Goal: Register for event/course

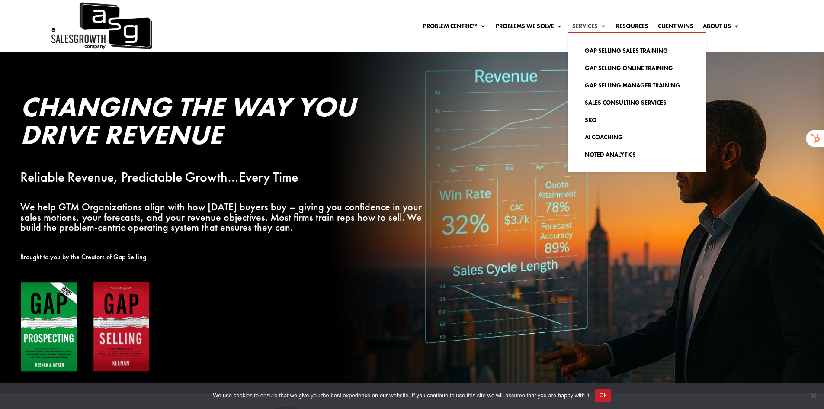
click at [584, 24] on link "Services" at bounding box center [590, 28] width 34 height 10
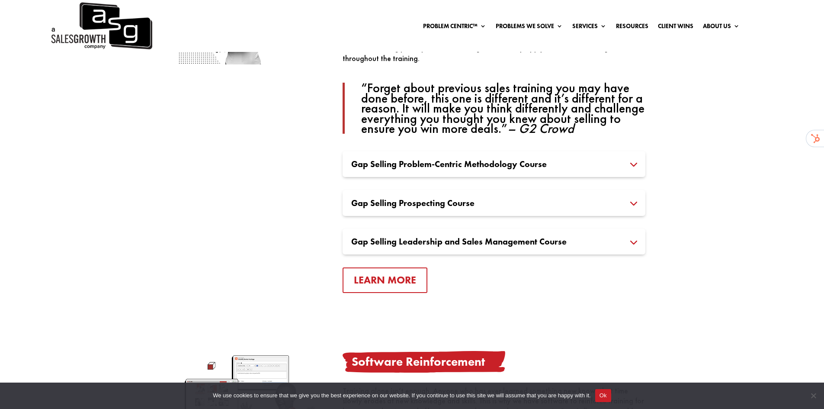
scroll to position [649, 0]
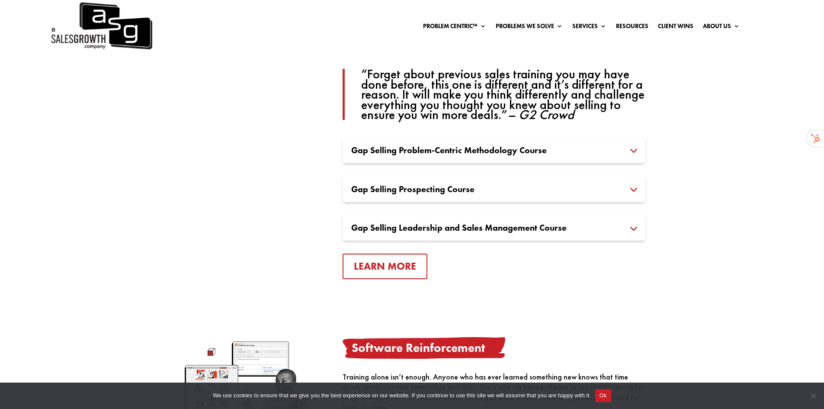
click at [441, 186] on h3 "Gap Selling Prospecting Course" at bounding box center [494, 189] width 286 height 9
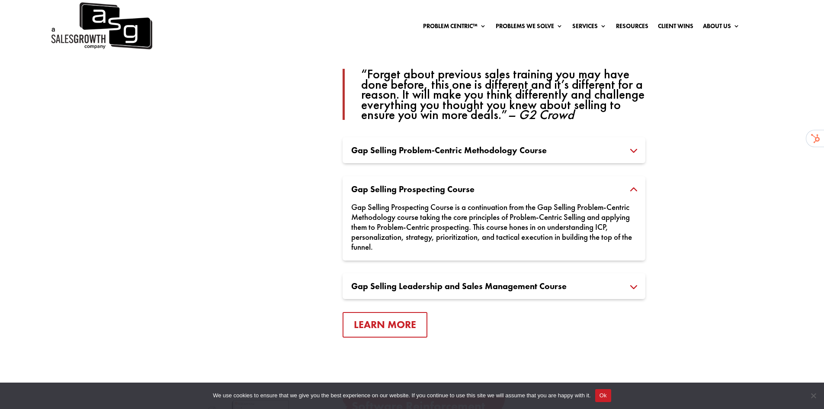
click at [450, 150] on h3 "Gap Selling Problem-Centric Methodology Course" at bounding box center [494, 150] width 286 height 9
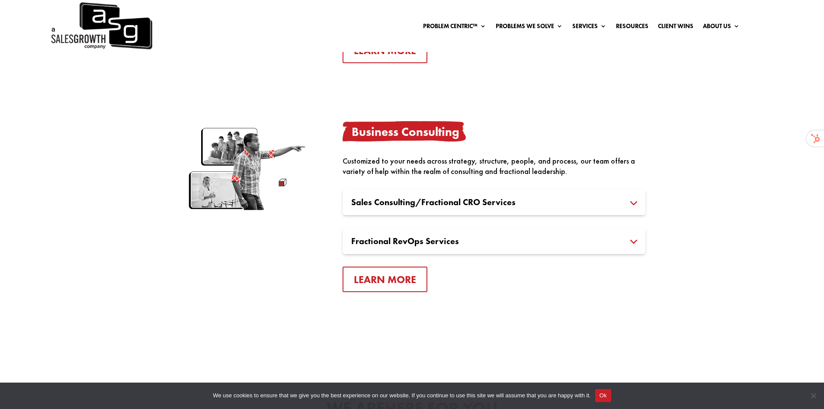
scroll to position [1601, 0]
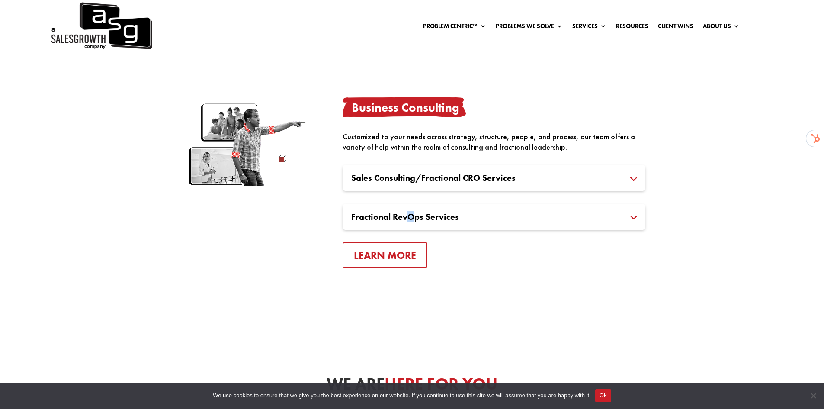
click at [411, 217] on h3 "Fractional RevOps Services" at bounding box center [494, 217] width 286 height 9
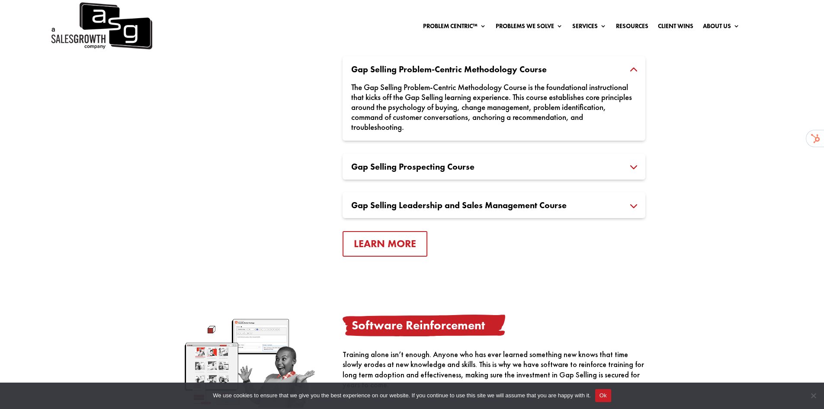
scroll to position [736, 0]
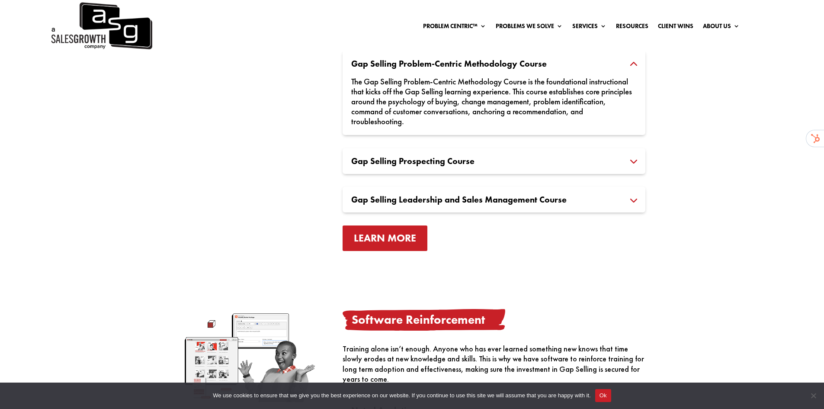
click at [395, 237] on link "Learn More" at bounding box center [385, 238] width 85 height 26
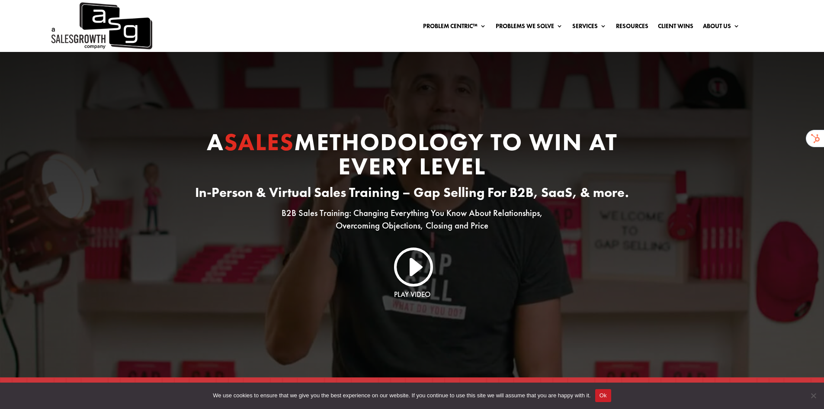
click at [610, 399] on button "Ok" at bounding box center [604, 395] width 16 height 13
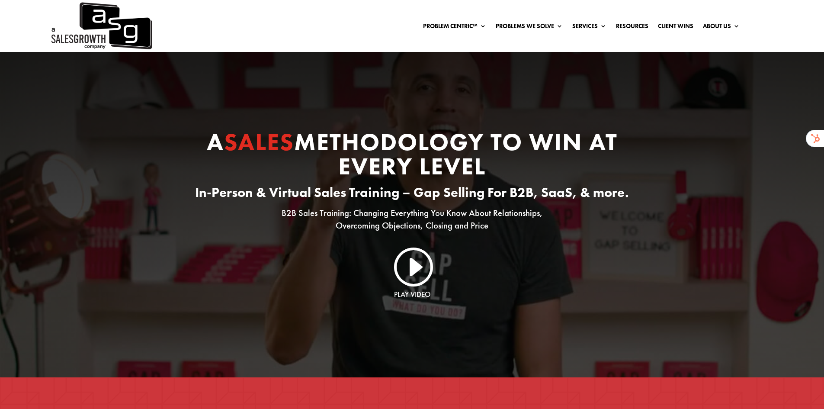
click at [412, 269] on link "I" at bounding box center [413, 266] width 42 height 42
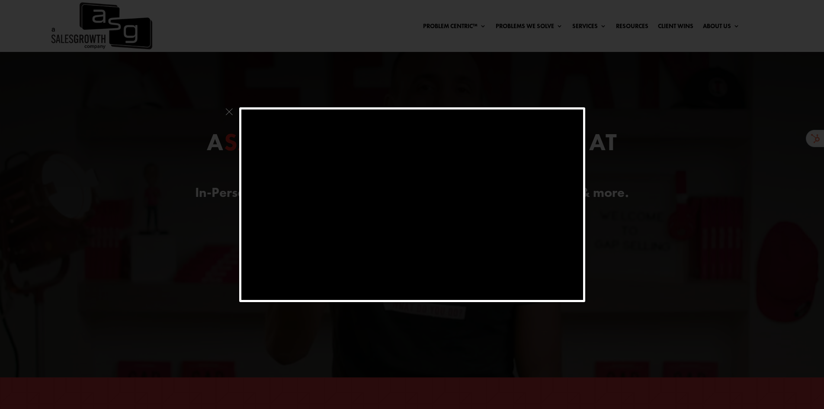
click at [230, 112] on span at bounding box center [229, 113] width 11 height 13
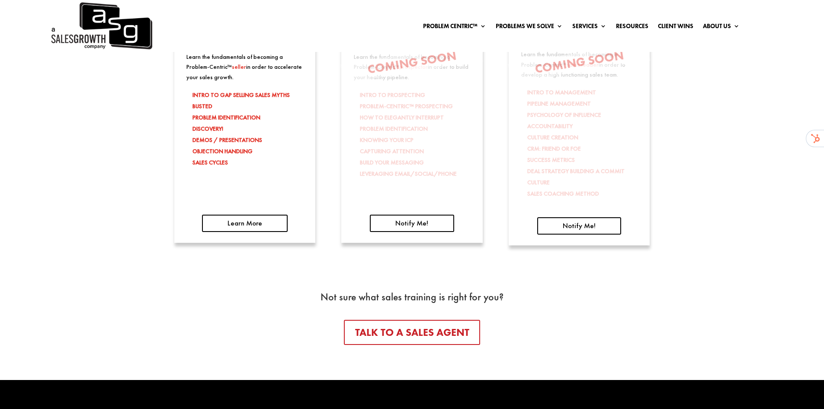
scroll to position [1515, 0]
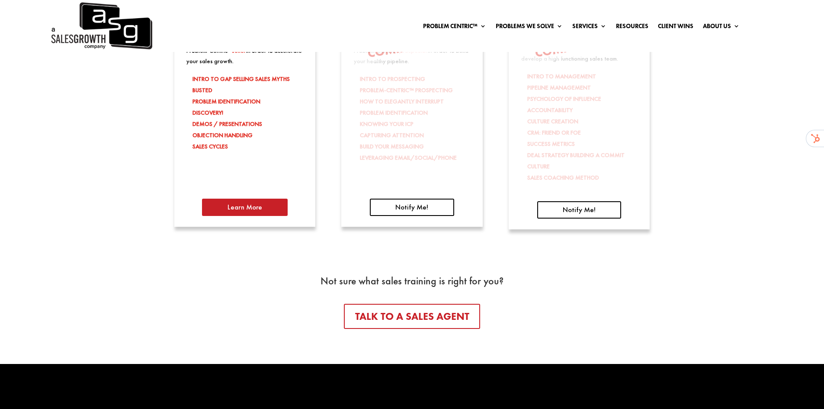
click at [239, 209] on link "Learn More" at bounding box center [245, 207] width 86 height 17
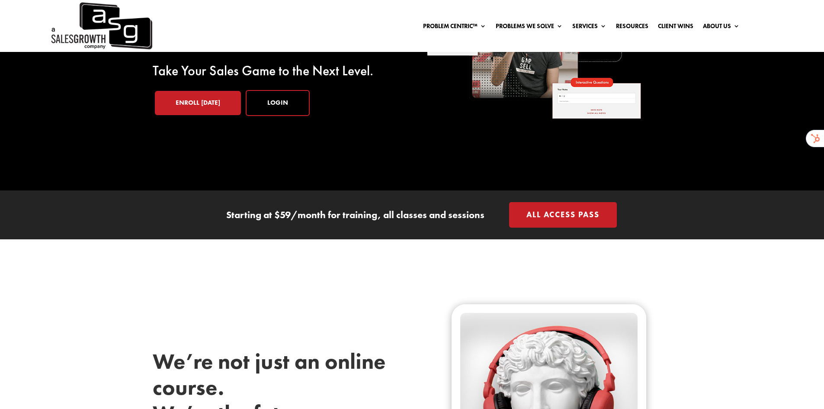
scroll to position [130, 0]
click at [201, 104] on link "Enroll Today" at bounding box center [198, 103] width 86 height 24
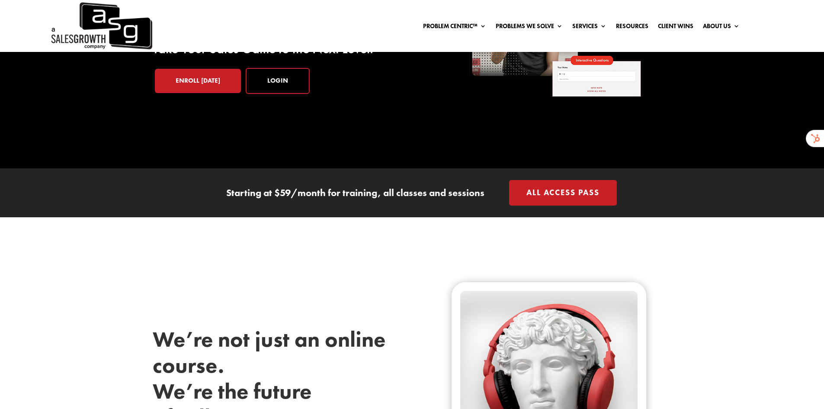
scroll to position [0, 0]
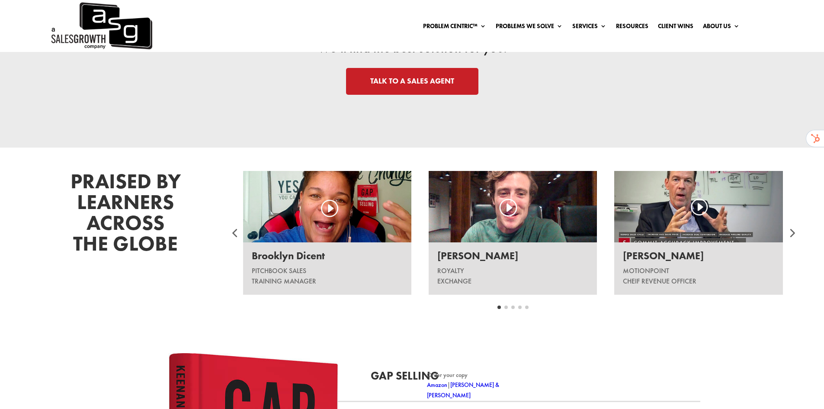
scroll to position [1039, 0]
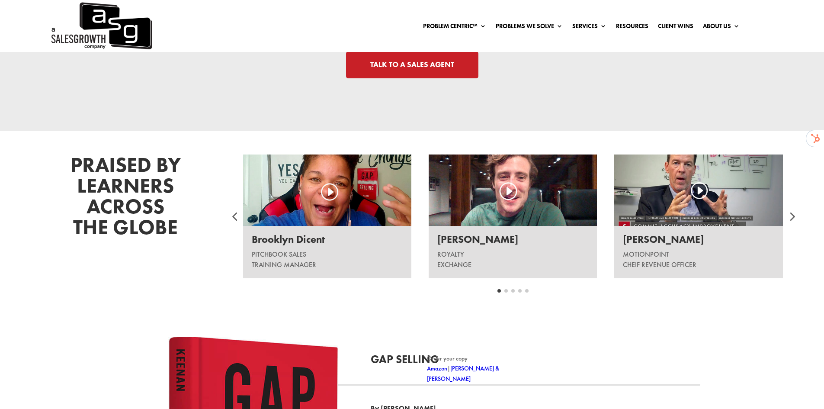
click at [794, 217] on div at bounding box center [792, 216] width 26 height 26
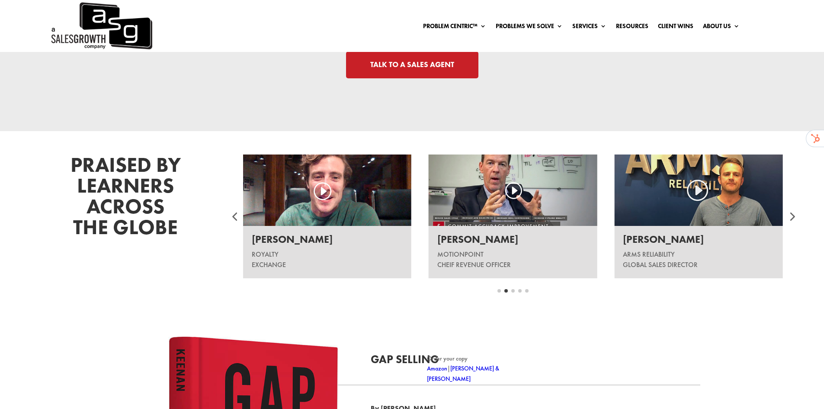
click at [793, 217] on div at bounding box center [792, 216] width 26 height 26
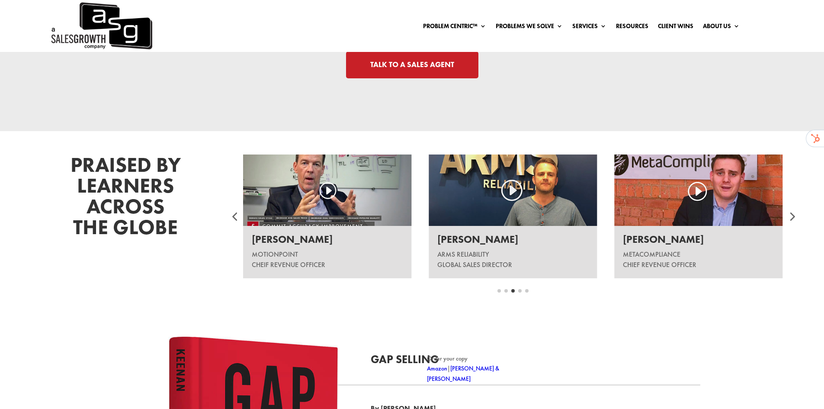
click at [793, 220] on div at bounding box center [792, 216] width 26 height 26
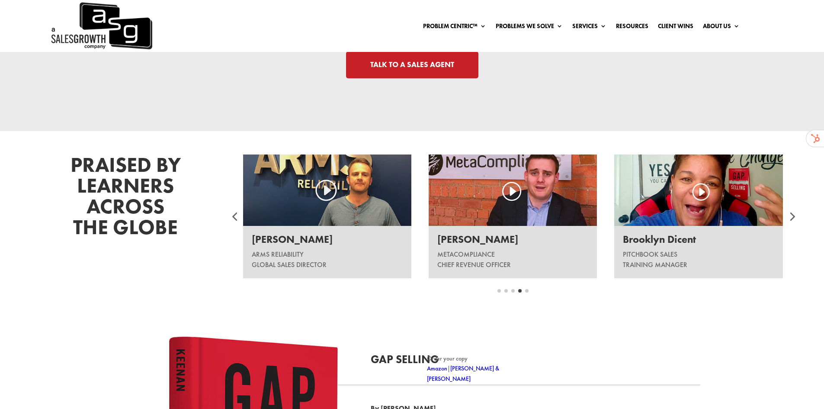
click at [793, 220] on div at bounding box center [792, 216] width 26 height 26
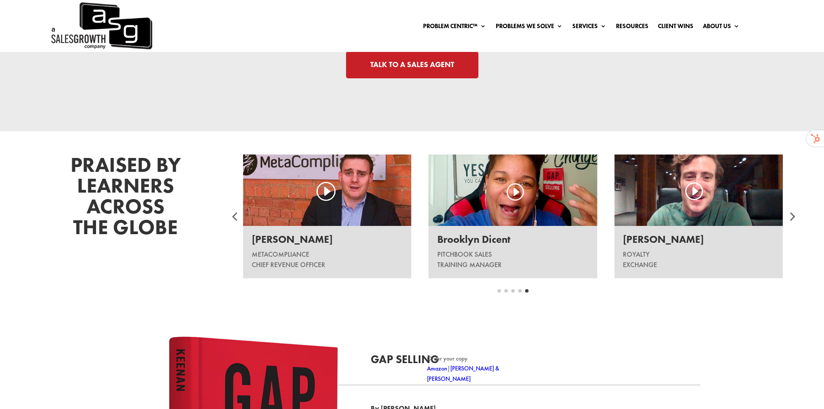
click at [793, 220] on div at bounding box center [792, 216] width 26 height 26
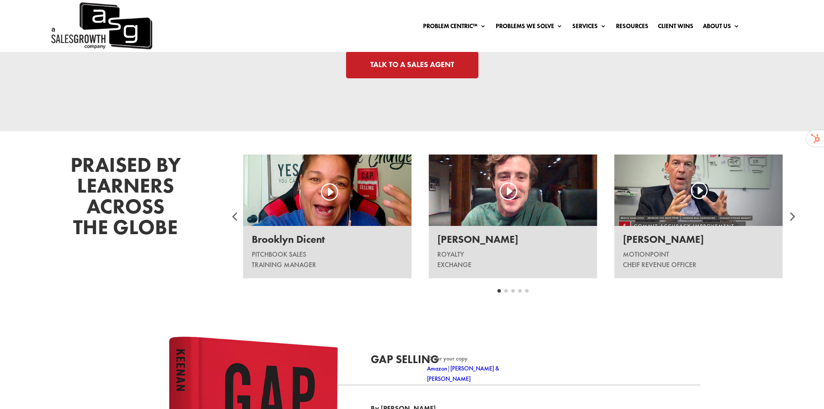
click at [793, 220] on div at bounding box center [792, 216] width 26 height 26
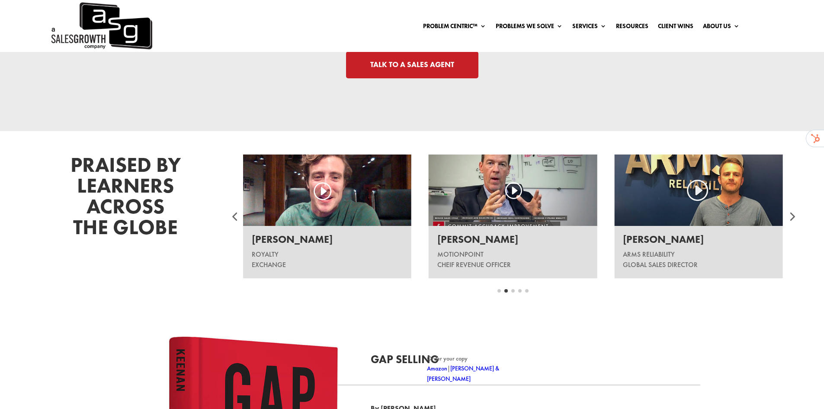
click at [793, 220] on div at bounding box center [792, 216] width 26 height 26
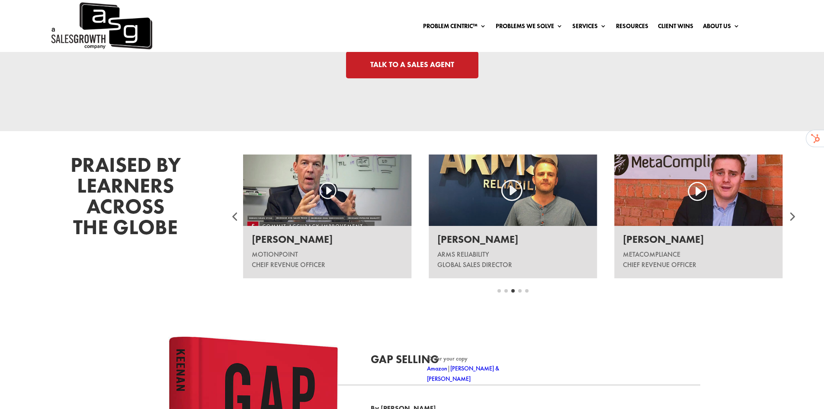
click at [793, 220] on div at bounding box center [792, 216] width 26 height 26
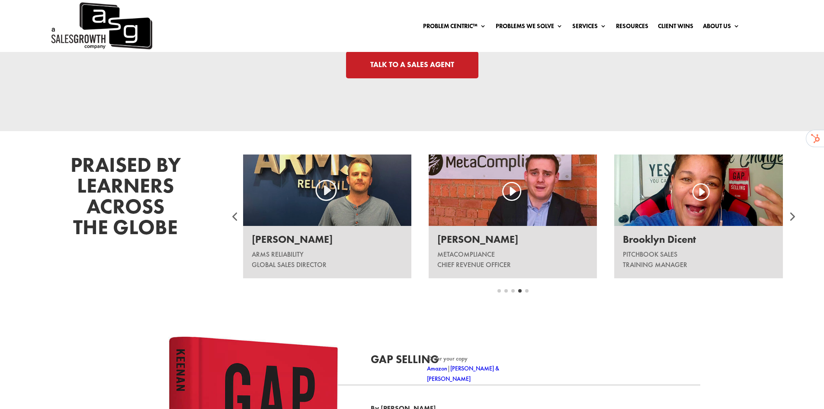
click at [795, 216] on div at bounding box center [792, 216] width 26 height 26
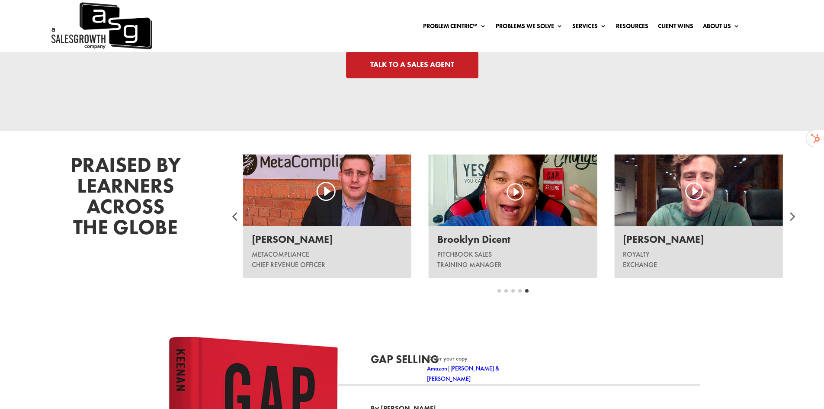
click at [795, 216] on div at bounding box center [792, 216] width 26 height 26
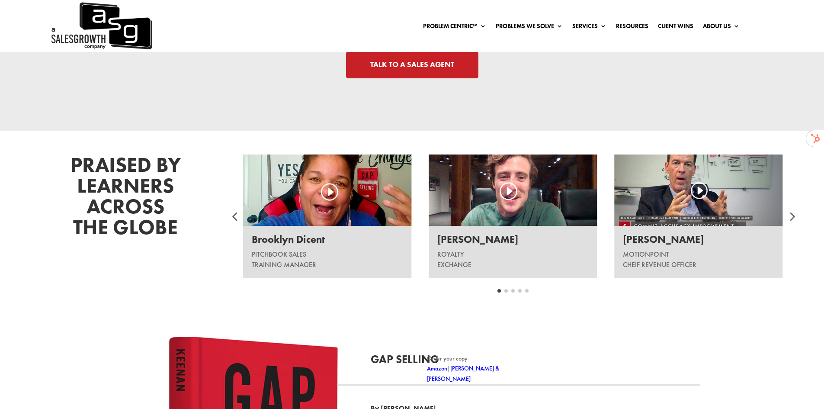
click at [795, 216] on div at bounding box center [792, 216] width 26 height 26
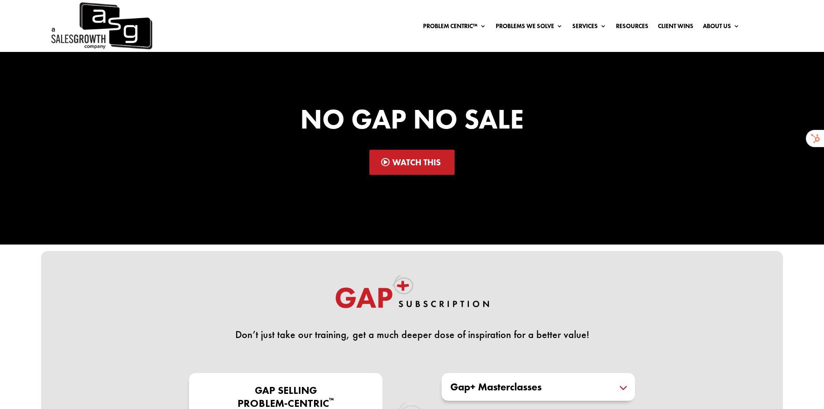
scroll to position [0, 0]
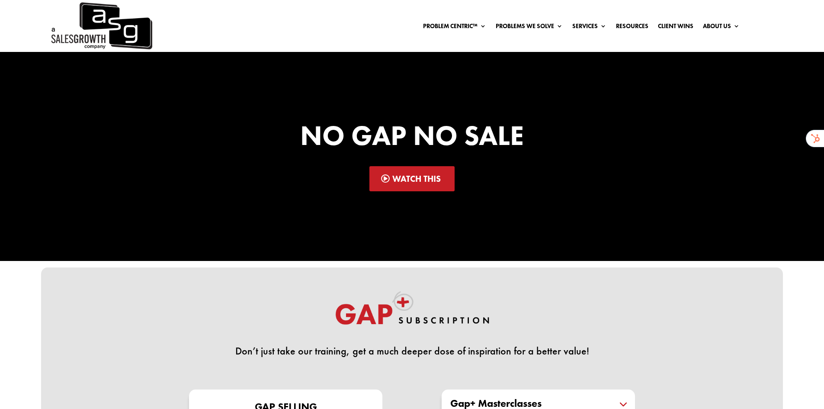
click at [419, 176] on link "Watch This" at bounding box center [412, 178] width 85 height 25
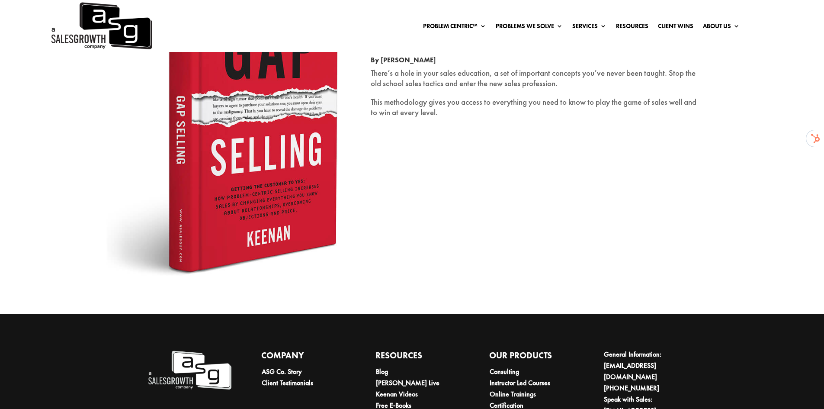
scroll to position [1202, 0]
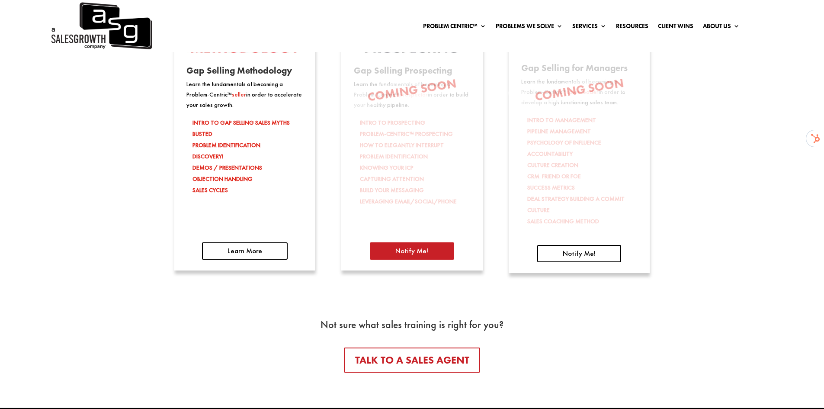
click at [409, 252] on link "Notify Me!" at bounding box center [412, 250] width 84 height 17
